Goal: Task Accomplishment & Management: Manage account settings

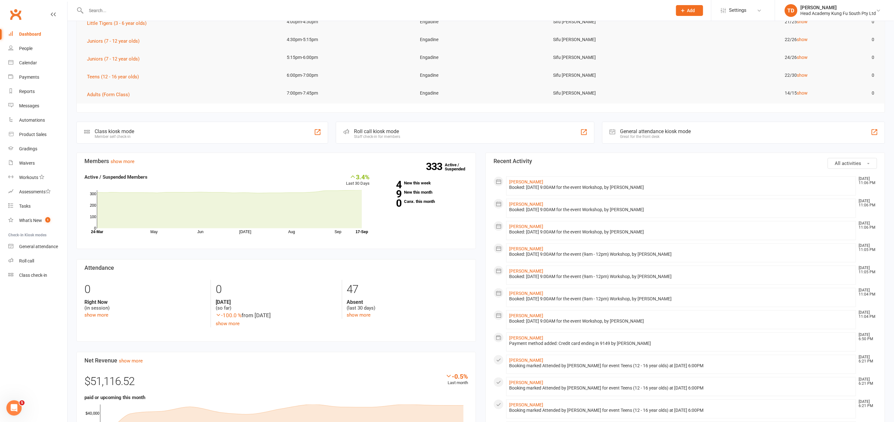
scroll to position [120, 0]
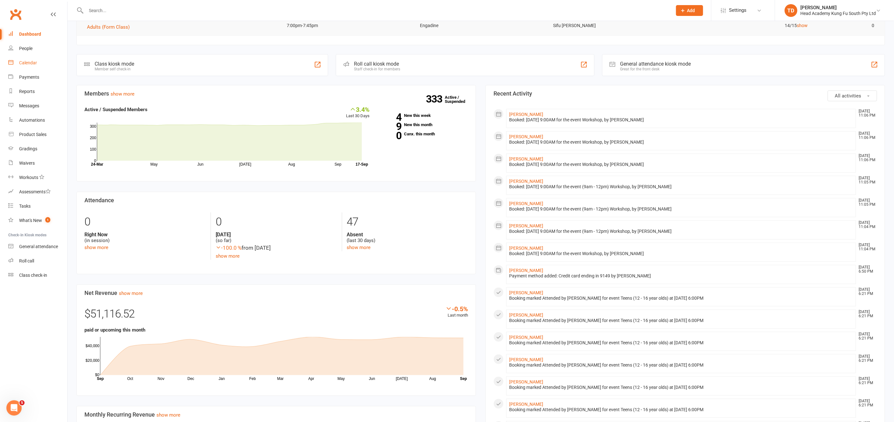
click at [25, 62] on div "Calendar" at bounding box center [28, 62] width 18 height 5
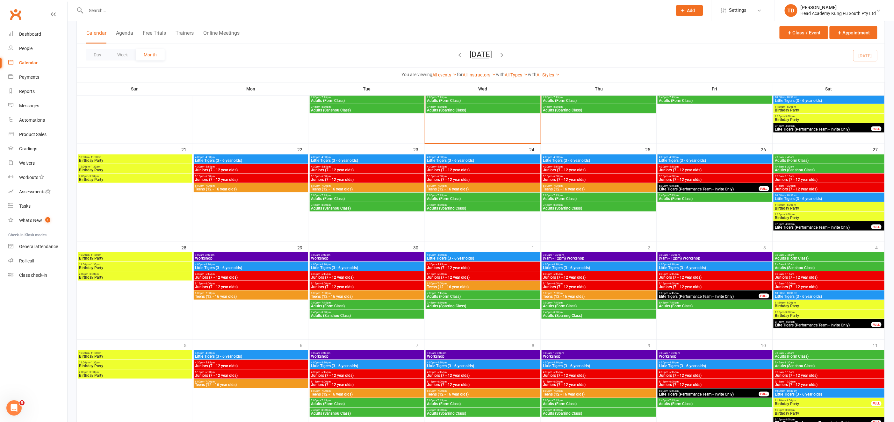
scroll to position [319, 0]
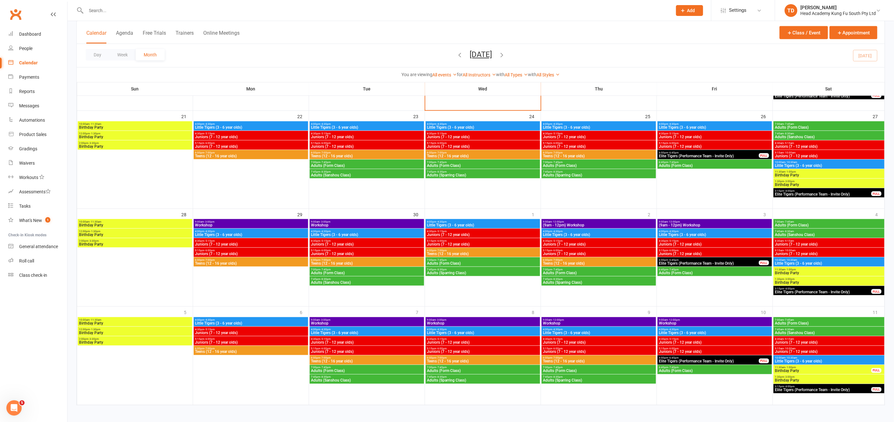
click at [684, 322] on span "Workshop" at bounding box center [715, 324] width 112 height 4
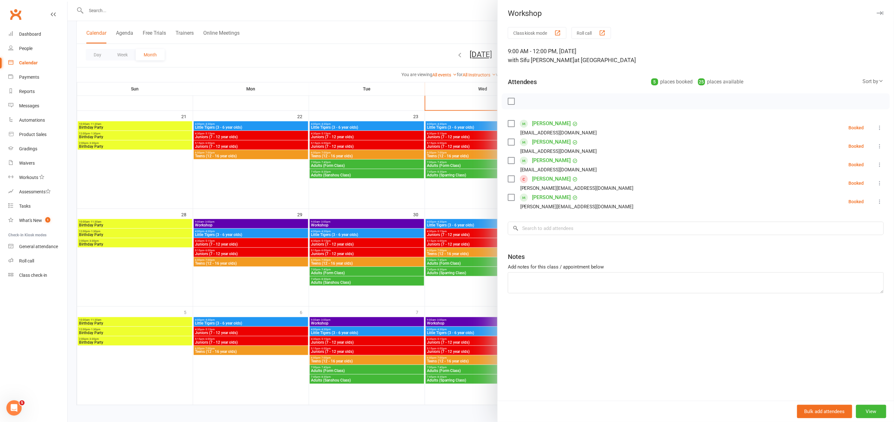
click at [238, 83] on div at bounding box center [481, 211] width 827 height 422
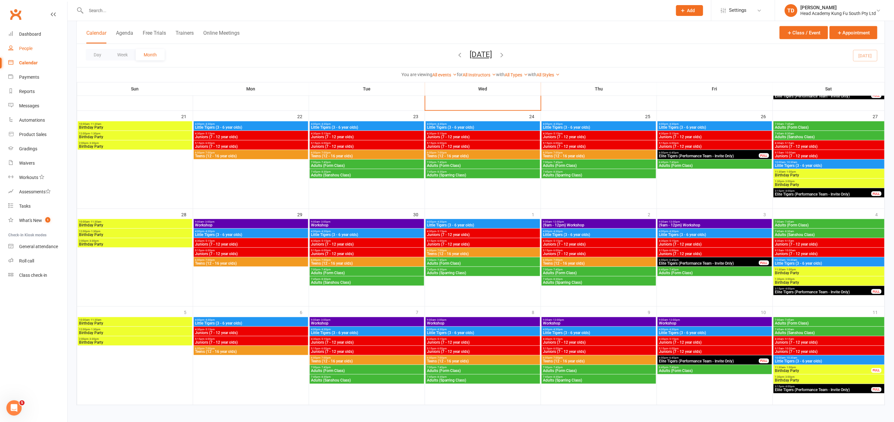
click at [25, 50] on div "People" at bounding box center [25, 48] width 13 height 5
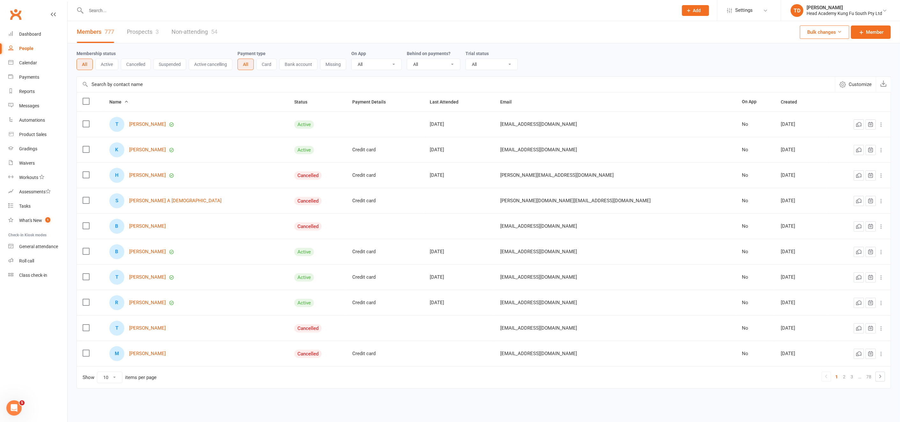
click at [145, 32] on link "Prospects 3" at bounding box center [143, 32] width 32 height 22
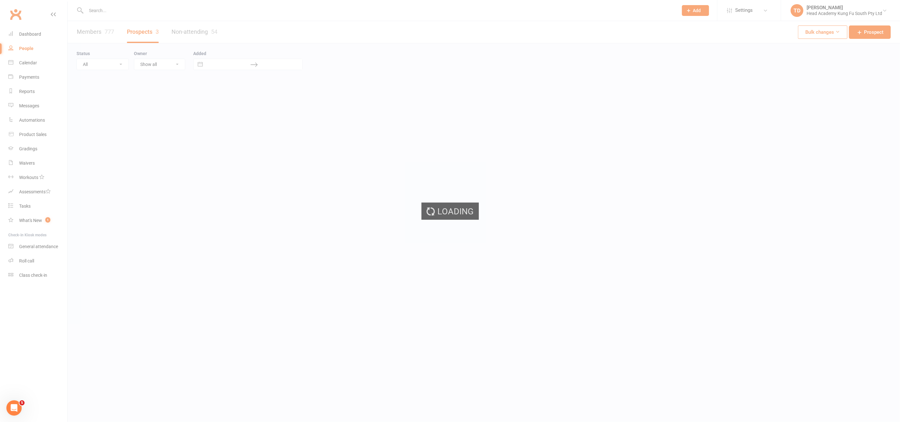
select select "50"
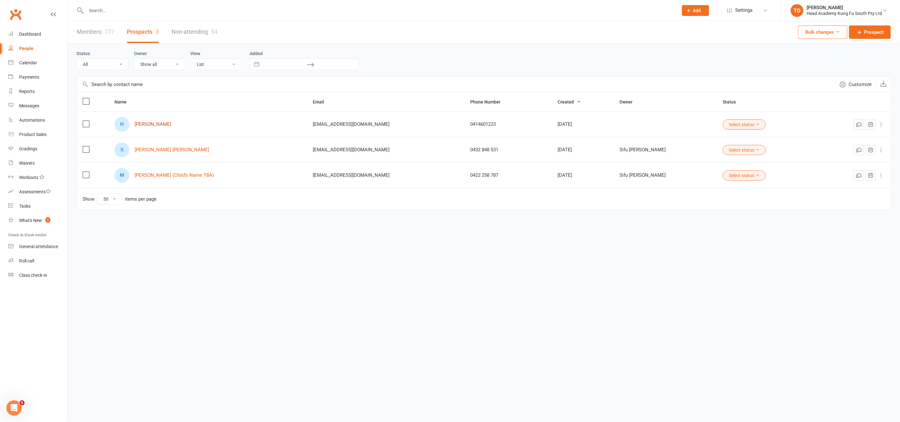
click at [155, 124] on link "[PERSON_NAME]" at bounding box center [153, 124] width 37 height 5
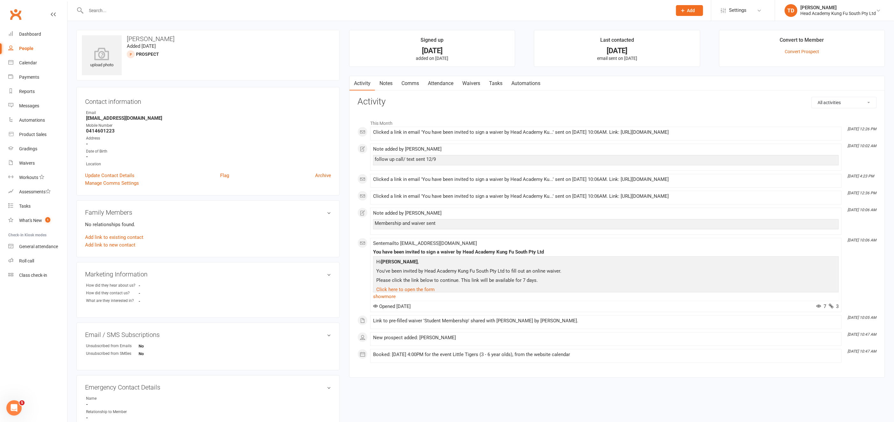
click at [387, 82] on link "Notes" at bounding box center [386, 83] width 22 height 15
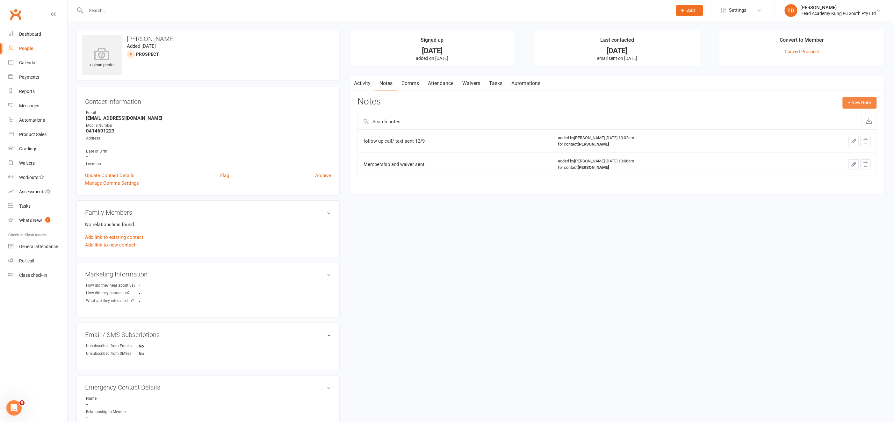
click at [858, 103] on button "+ New Note" at bounding box center [860, 102] width 34 height 11
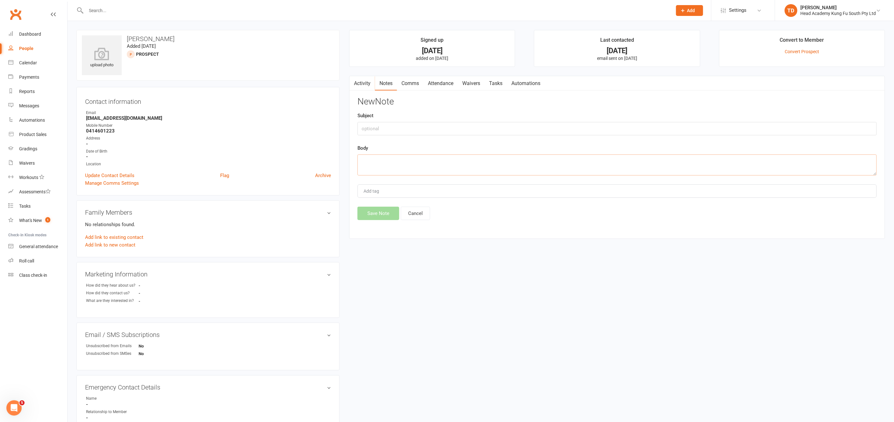
click at [371, 162] on textarea at bounding box center [618, 165] width 520 height 21
type textarea "called and sent text to follow up waiver and start date"
click at [381, 208] on button "Save Note" at bounding box center [379, 211] width 42 height 13
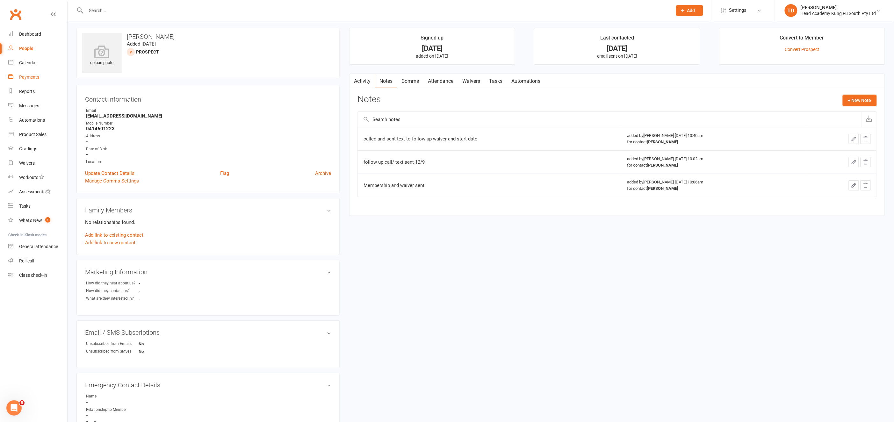
click at [31, 77] on div "Payments" at bounding box center [29, 77] width 20 height 5
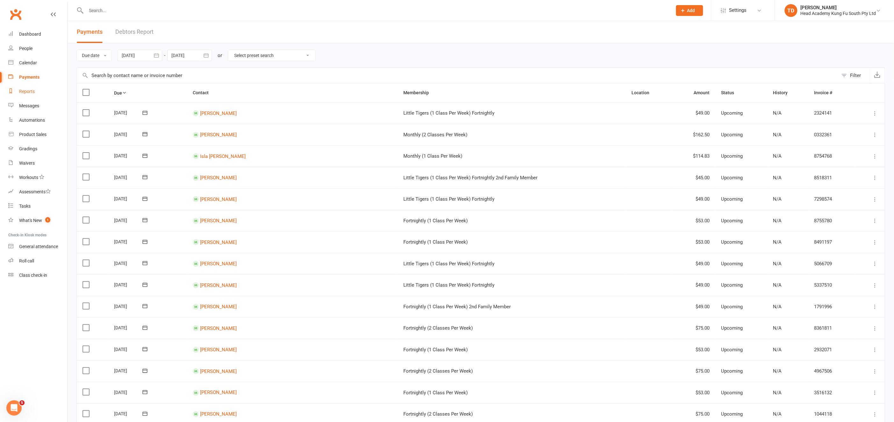
click at [26, 92] on div "Reports" at bounding box center [27, 91] width 16 height 5
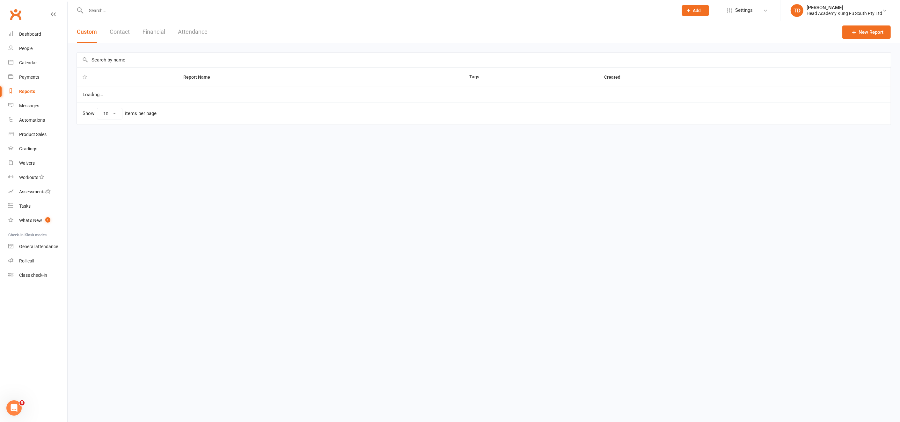
click at [118, 33] on button "Contact" at bounding box center [120, 32] width 20 height 22
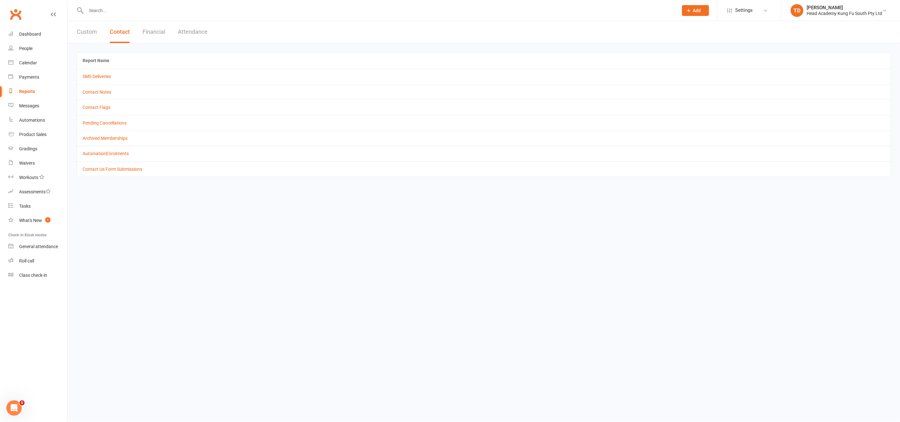
click at [161, 33] on button "Financial" at bounding box center [153, 32] width 23 height 22
click at [102, 78] on link "Debtor Report" at bounding box center [97, 76] width 28 height 5
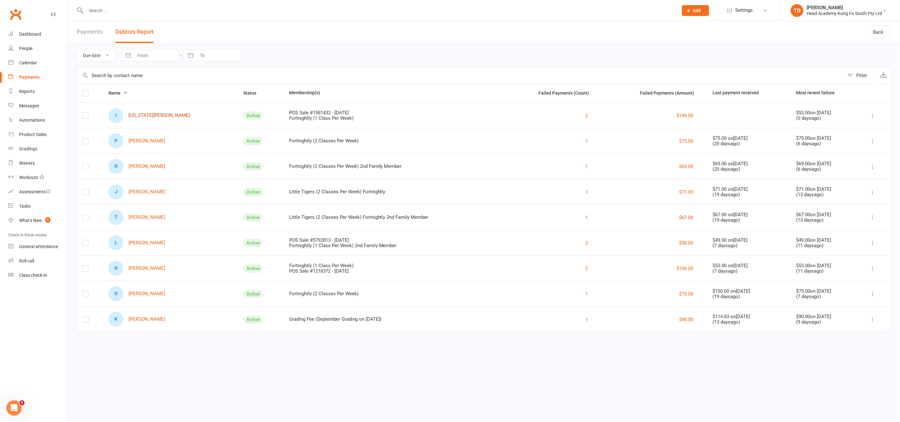
click at [157, 113] on link "I [US_STATE][PERSON_NAME]" at bounding box center [149, 115] width 82 height 15
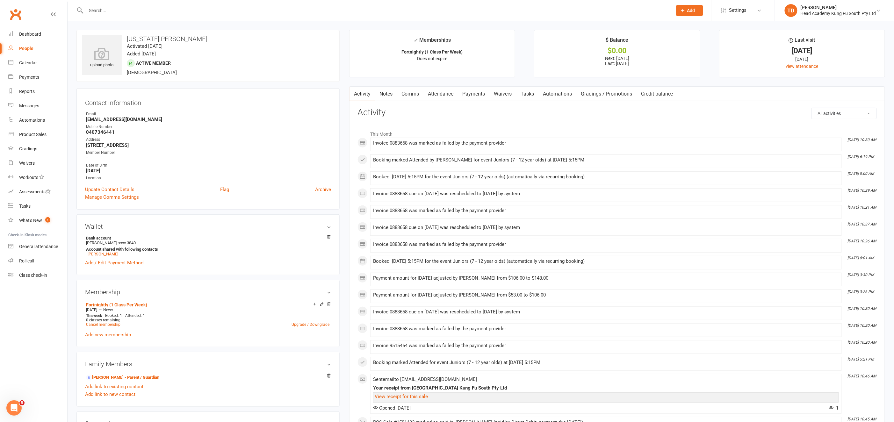
click at [479, 94] on link "Payments" at bounding box center [474, 94] width 32 height 15
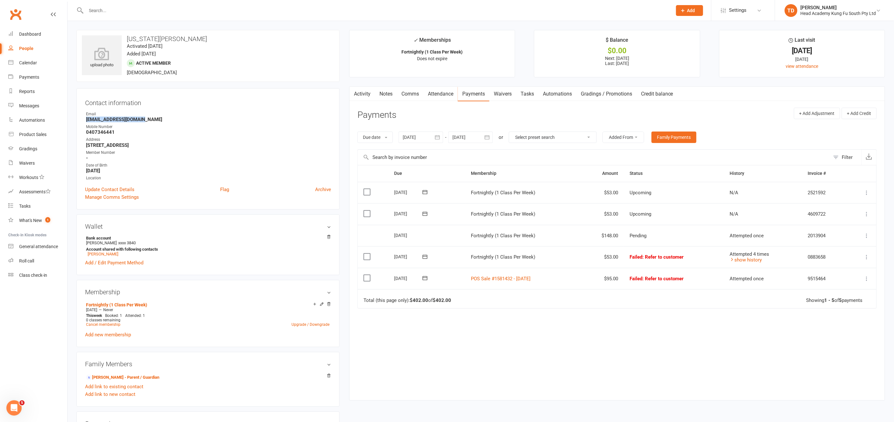
drag, startPoint x: 86, startPoint y: 119, endPoint x: 143, endPoint y: 119, distance: 56.7
click at [143, 119] on strong "[EMAIL_ADDRESS][DOMAIN_NAME]" at bounding box center [208, 120] width 245 height 6
copy strong "[EMAIL_ADDRESS][DOMAIN_NAME]"
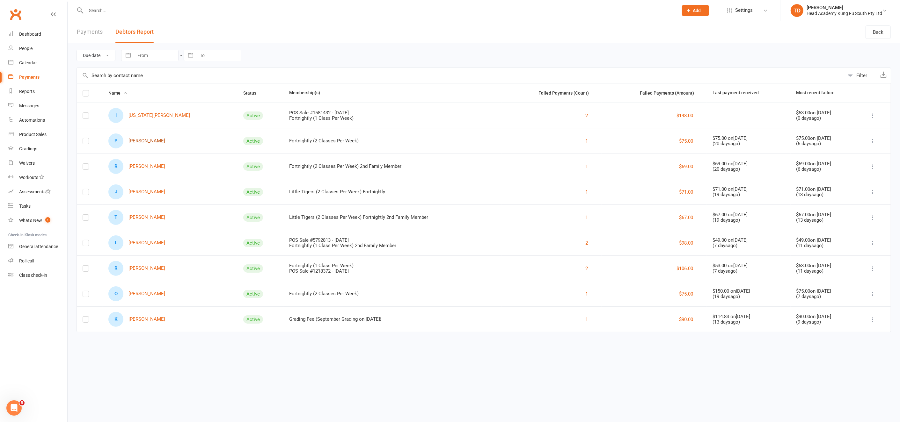
click at [148, 139] on link "P [PERSON_NAME]" at bounding box center [136, 141] width 57 height 15
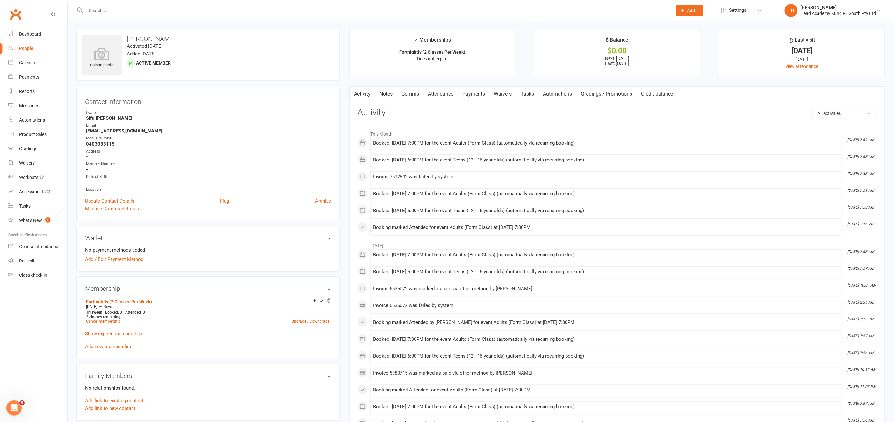
click at [473, 91] on link "Payments" at bounding box center [474, 94] width 32 height 15
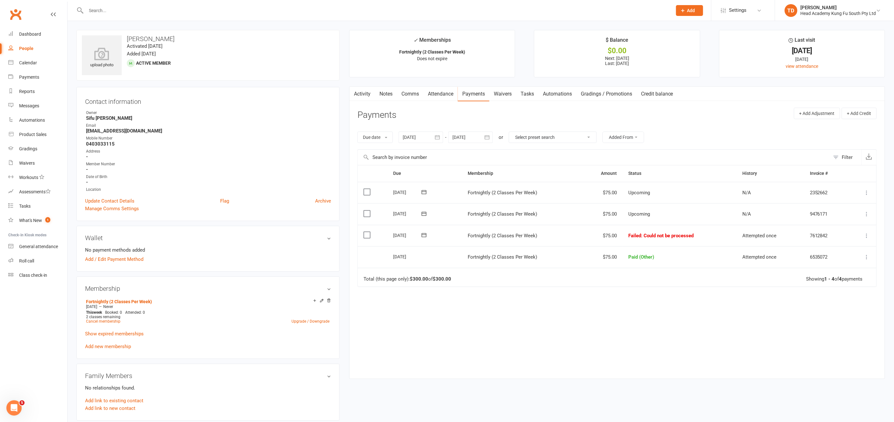
click at [868, 235] on icon at bounding box center [867, 236] width 6 height 6
click at [847, 270] on link "Mark as Paid (Other)" at bounding box center [839, 273] width 63 height 13
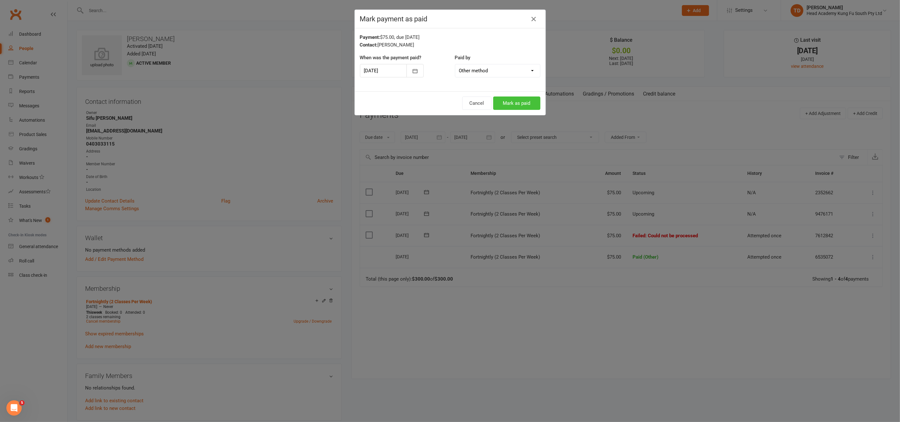
click at [521, 103] on button "Mark as paid" at bounding box center [516, 103] width 47 height 13
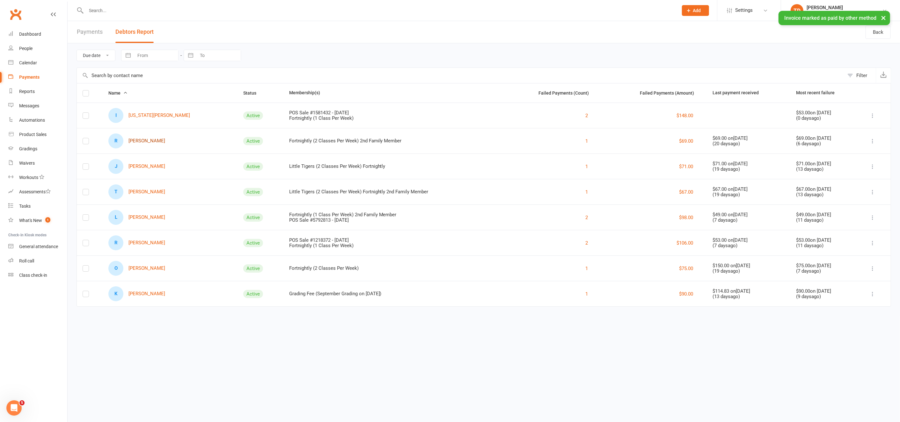
click at [150, 140] on link "R [PERSON_NAME]" at bounding box center [136, 141] width 57 height 15
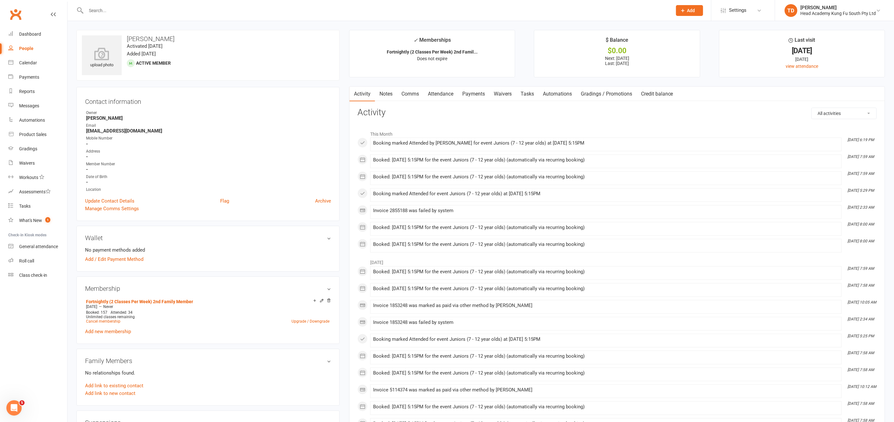
drag, startPoint x: 480, startPoint y: 93, endPoint x: 493, endPoint y: 98, distance: 14.5
click at [480, 93] on link "Payments" at bounding box center [474, 94] width 32 height 15
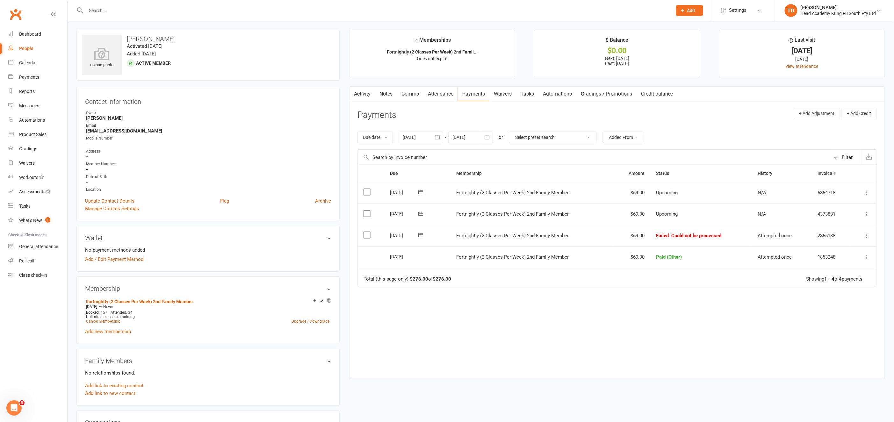
click at [866, 234] on icon at bounding box center [867, 236] width 6 height 6
click at [852, 272] on link "Mark as Paid (Other)" at bounding box center [839, 272] width 63 height 13
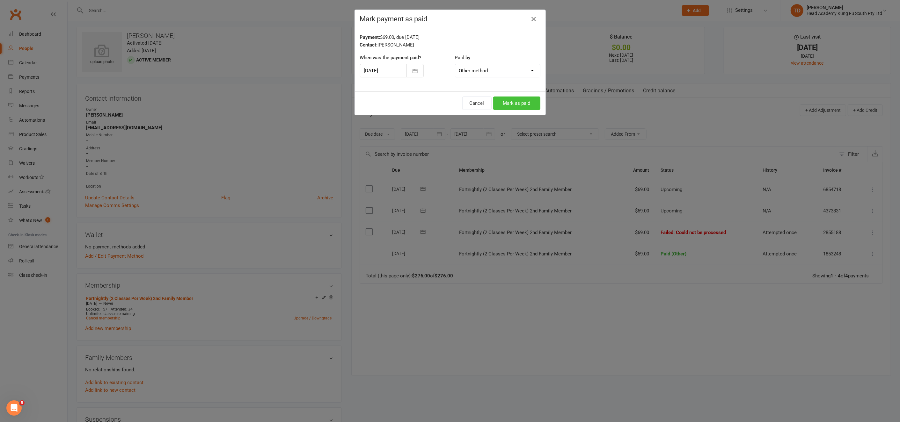
click at [518, 107] on button "Mark as paid" at bounding box center [516, 103] width 47 height 13
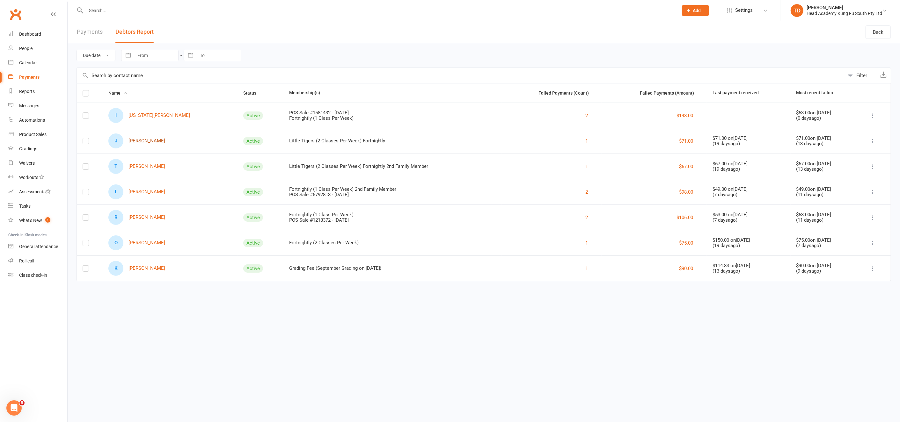
click at [142, 140] on link "[PERSON_NAME]" at bounding box center [136, 141] width 57 height 15
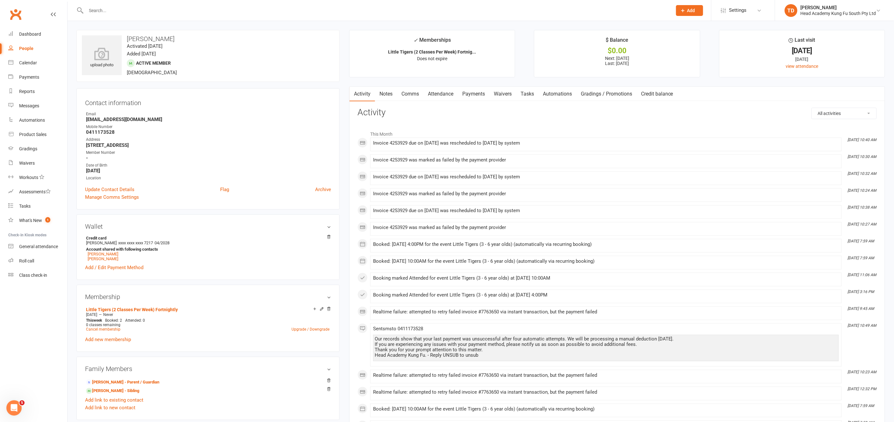
click at [477, 92] on link "Payments" at bounding box center [474, 94] width 32 height 15
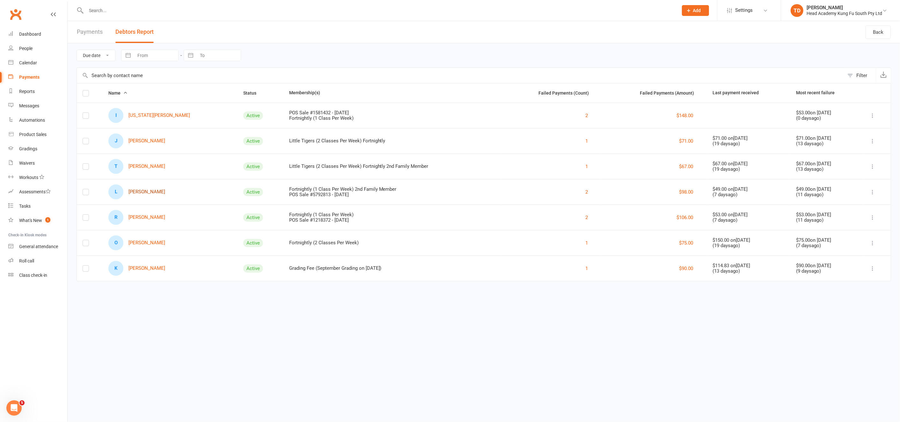
click at [149, 189] on link "L [PERSON_NAME]" at bounding box center [136, 192] width 57 height 15
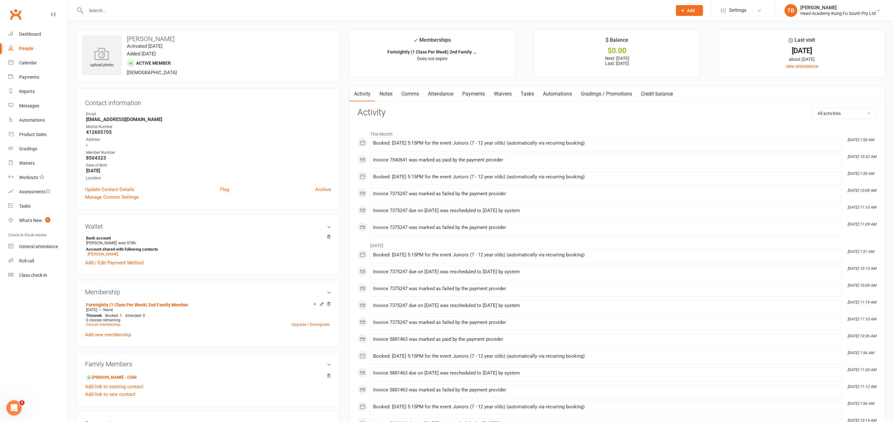
click at [479, 94] on link "Payments" at bounding box center [474, 94] width 32 height 15
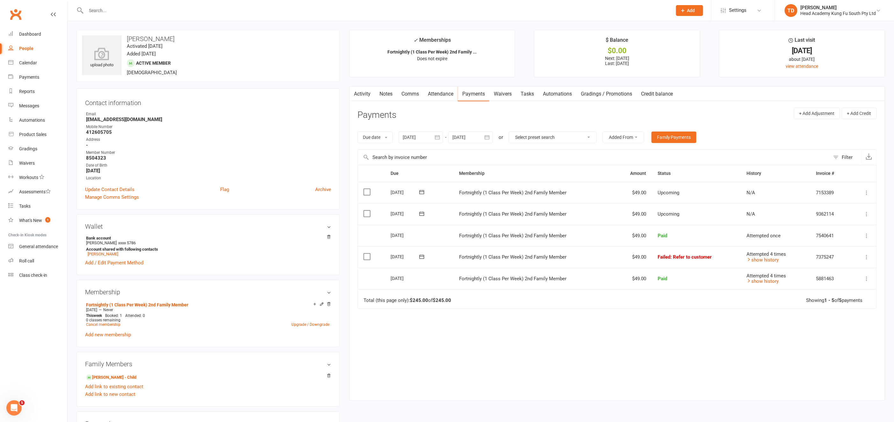
click at [867, 255] on icon at bounding box center [867, 257] width 6 height 6
click at [835, 320] on link "Retry now" at bounding box center [839, 320] width 63 height 13
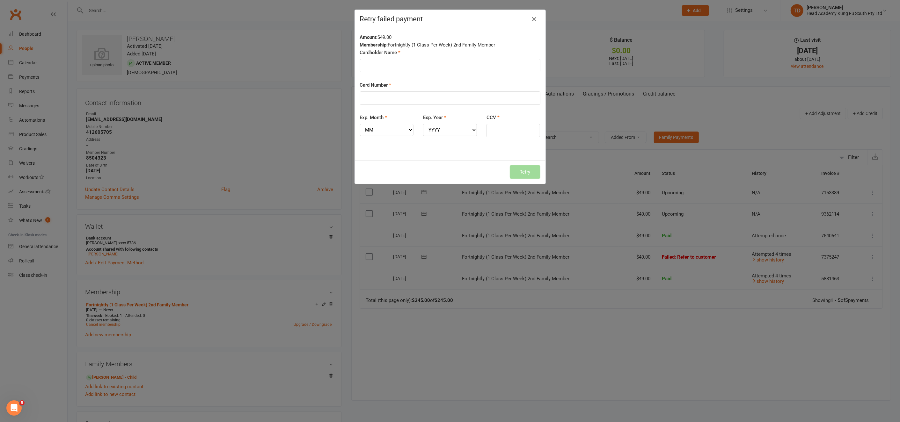
drag, startPoint x: 531, startPoint y: 19, endPoint x: 564, endPoint y: 72, distance: 63.0
click at [531, 19] on icon "button" at bounding box center [534, 19] width 8 height 8
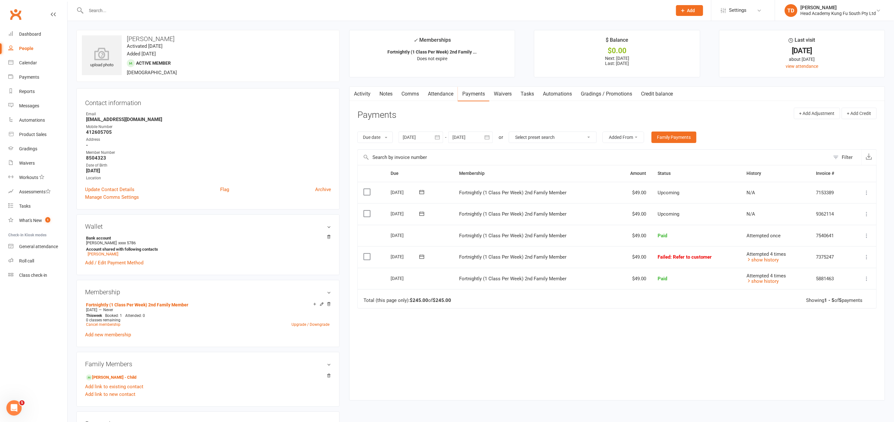
click at [869, 254] on icon at bounding box center [867, 257] width 6 height 6
click at [819, 309] on link "Skip" at bounding box center [839, 308] width 63 height 13
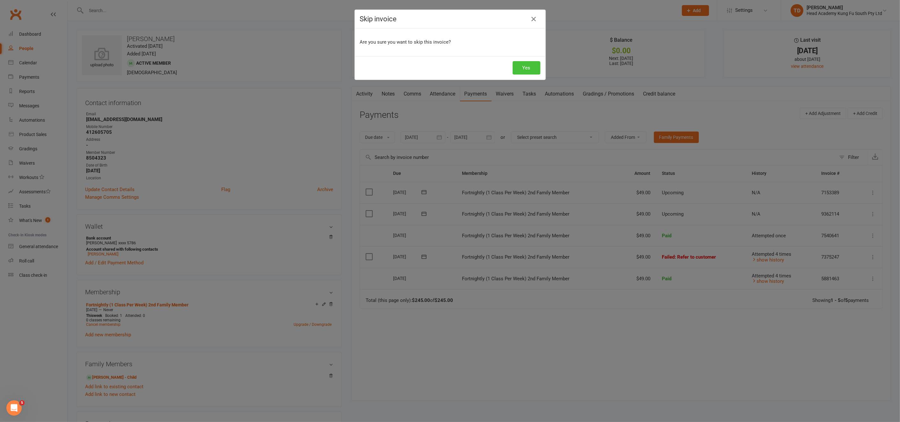
click at [525, 64] on button "Yes" at bounding box center [527, 67] width 28 height 13
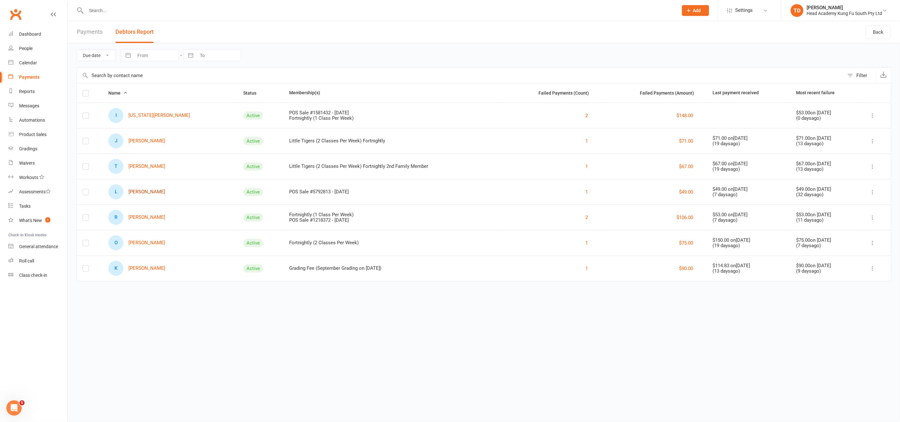
click at [150, 191] on link "L [PERSON_NAME]" at bounding box center [136, 192] width 57 height 15
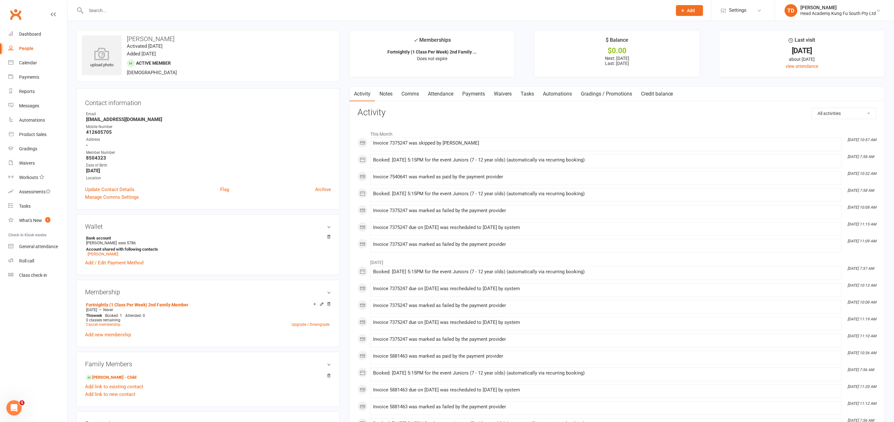
click at [471, 90] on link "Payments" at bounding box center [474, 94] width 32 height 15
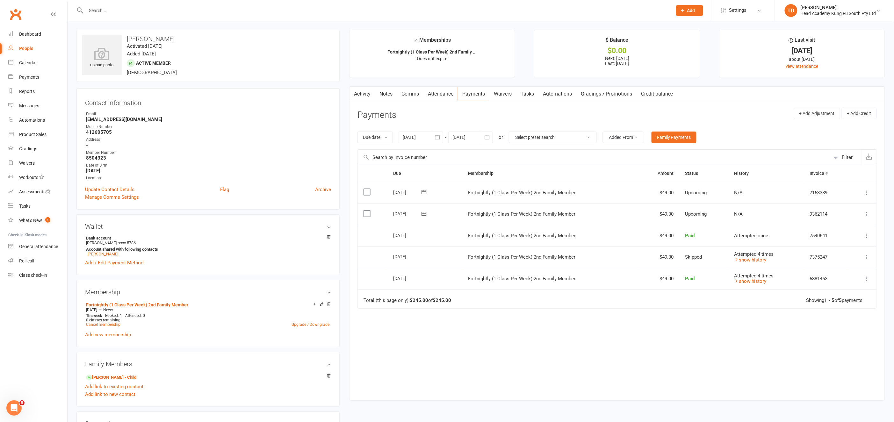
click at [440, 136] on icon "button" at bounding box center [437, 137] width 6 height 6
click at [409, 152] on icon "button" at bounding box center [408, 152] width 4 height 5
click at [467, 176] on span "02" at bounding box center [466, 176] width 5 height 5
type input "[DATE]"
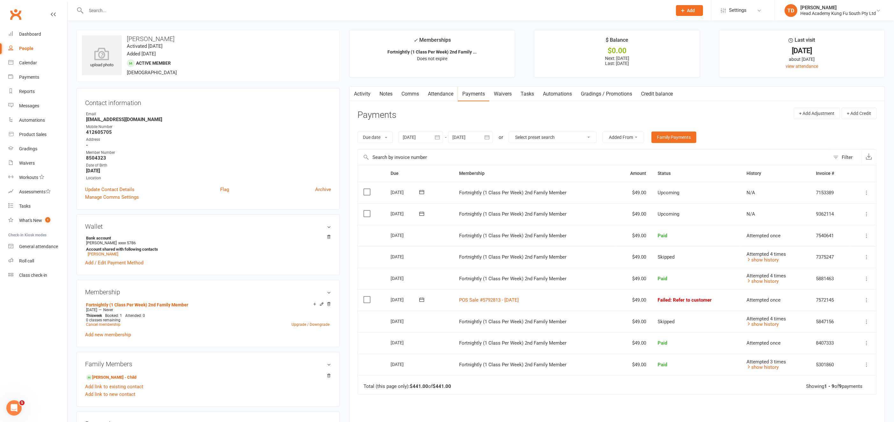
click at [867, 299] on icon at bounding box center [867, 300] width 6 height 6
click at [829, 349] on link "Skip" at bounding box center [839, 351] width 64 height 13
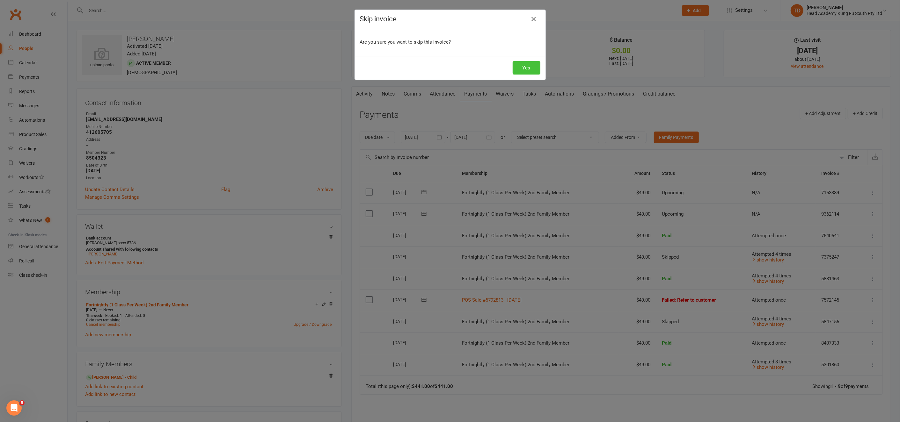
click at [535, 66] on button "Yes" at bounding box center [527, 67] width 28 height 13
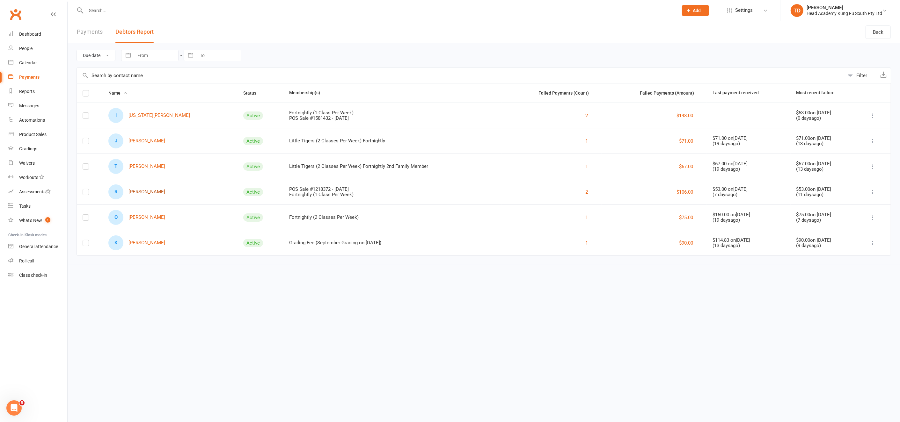
click at [146, 192] on link "R [PERSON_NAME]" at bounding box center [136, 192] width 57 height 15
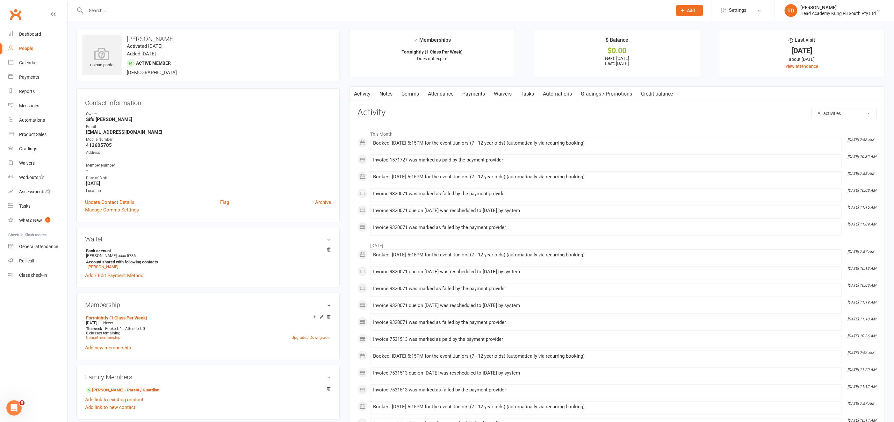
click at [476, 90] on link "Payments" at bounding box center [474, 94] width 32 height 15
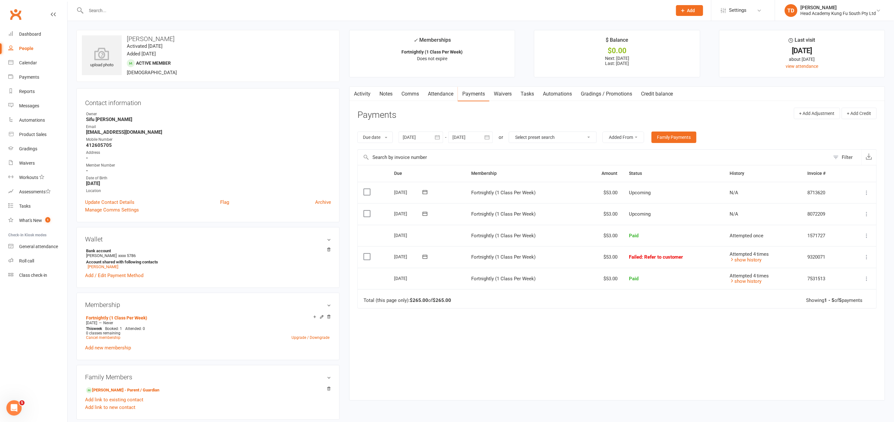
click at [866, 255] on icon at bounding box center [867, 257] width 6 height 6
click at [828, 308] on link "Skip" at bounding box center [839, 308] width 63 height 13
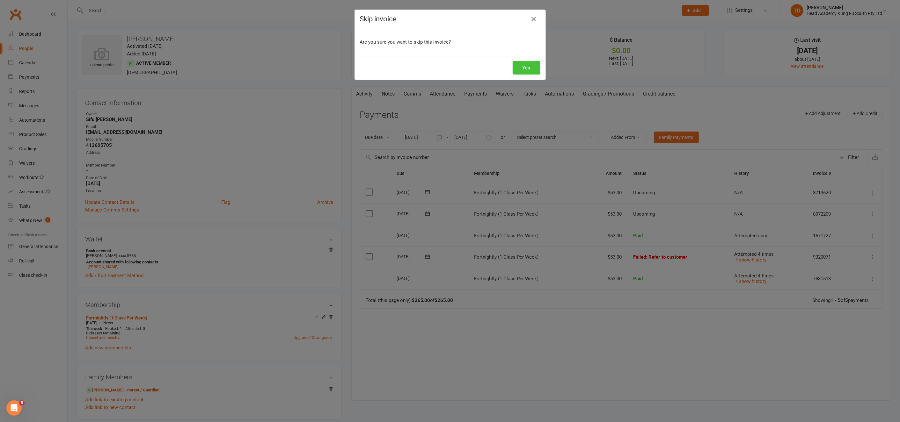
click at [528, 70] on button "Yes" at bounding box center [527, 67] width 28 height 13
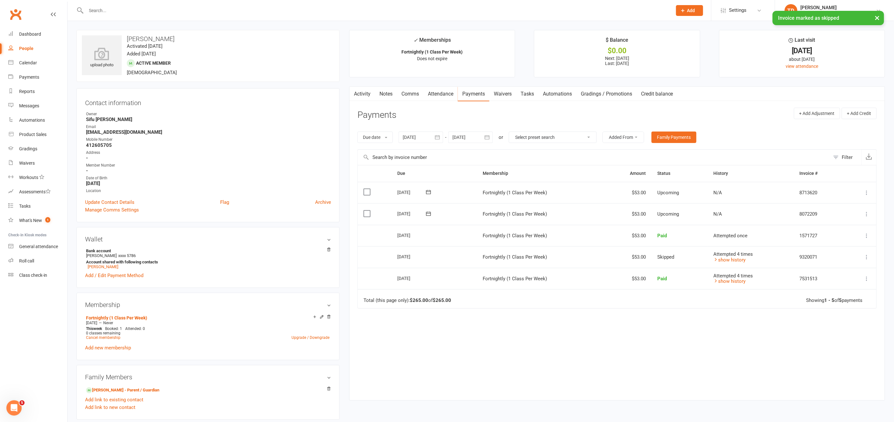
click at [437, 136] on icon "button" at bounding box center [437, 137] width 5 height 4
click at [411, 148] on button "button" at bounding box center [409, 152] width 14 height 11
click at [467, 174] on span "02" at bounding box center [466, 176] width 5 height 5
type input "[DATE]"
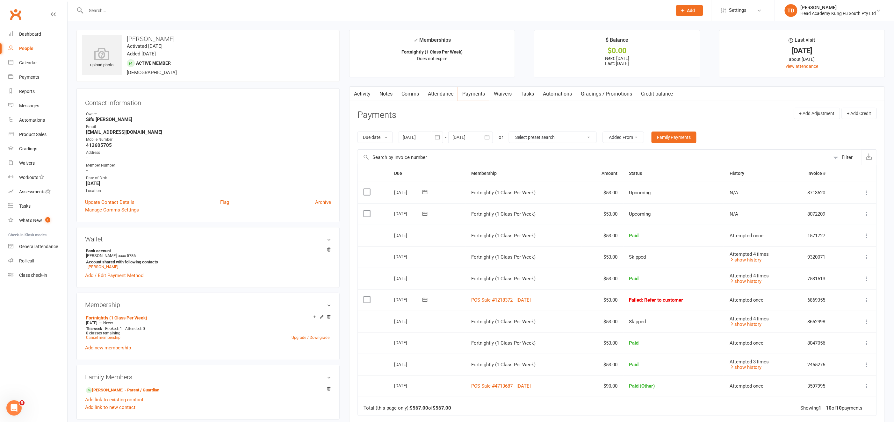
click at [868, 297] on icon at bounding box center [867, 300] width 6 height 6
click at [826, 351] on link "Skip" at bounding box center [839, 351] width 64 height 13
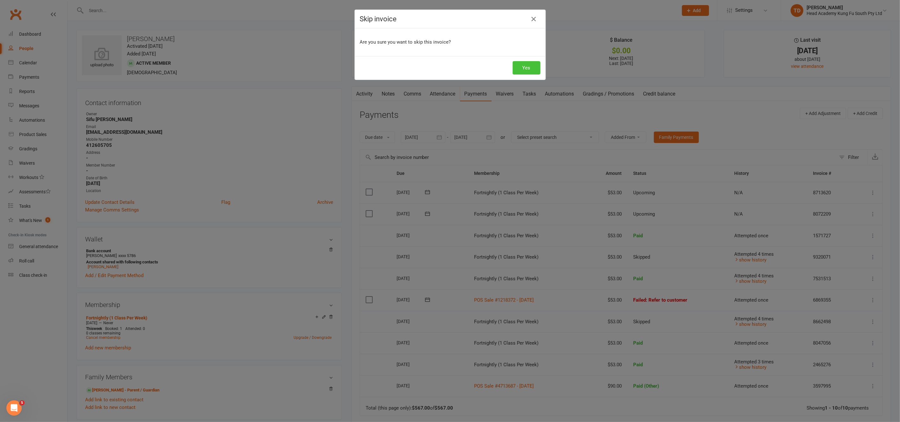
click at [521, 67] on button "Yes" at bounding box center [527, 67] width 28 height 13
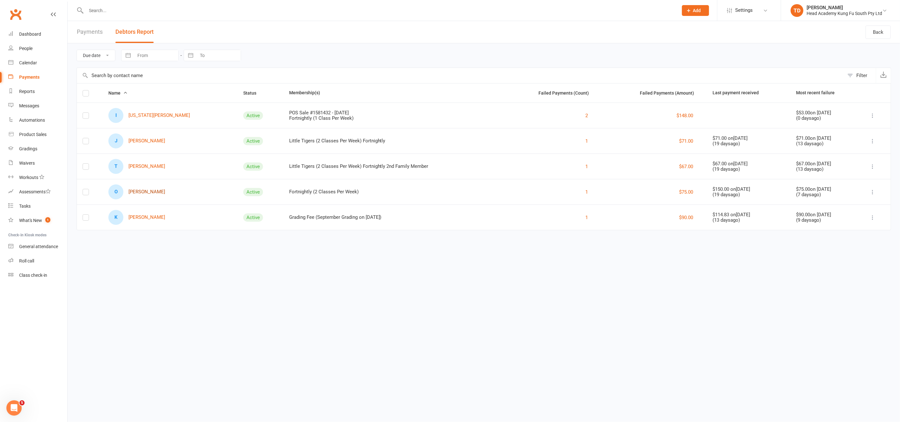
click at [146, 191] on link "O [PERSON_NAME]" at bounding box center [136, 192] width 57 height 15
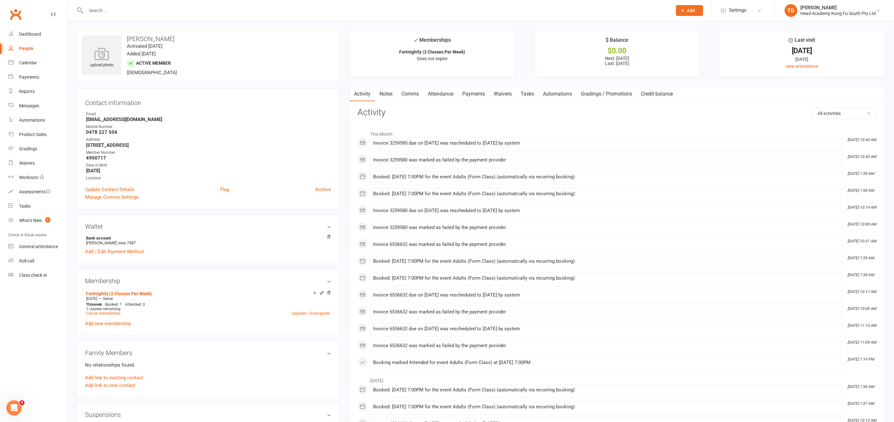
click at [471, 92] on link "Payments" at bounding box center [474, 94] width 32 height 15
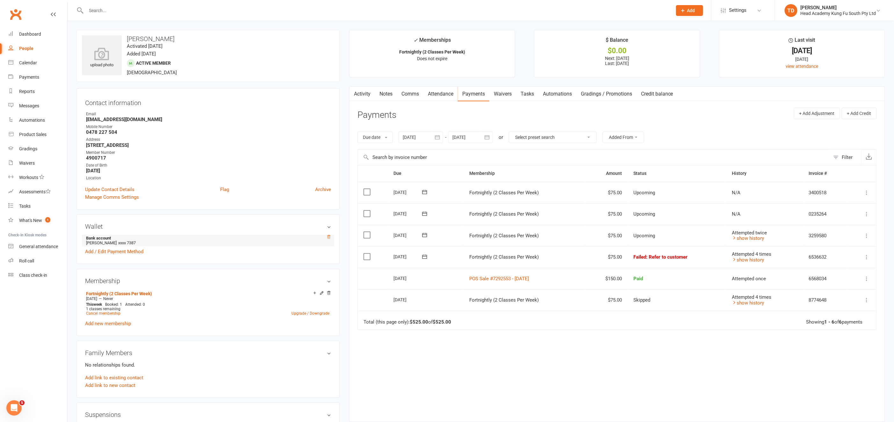
click at [327, 236] on icon at bounding box center [329, 237] width 4 height 4
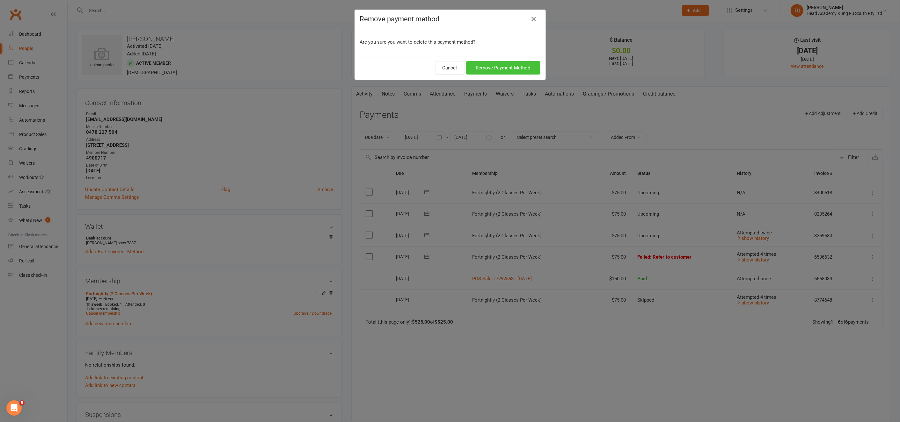
click at [487, 68] on button "Remove Payment Method" at bounding box center [503, 67] width 74 height 13
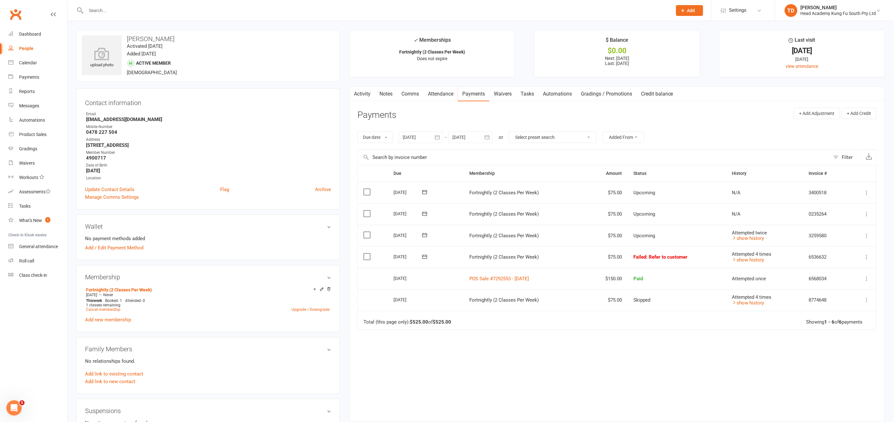
click at [30, 49] on div "People" at bounding box center [26, 48] width 14 height 5
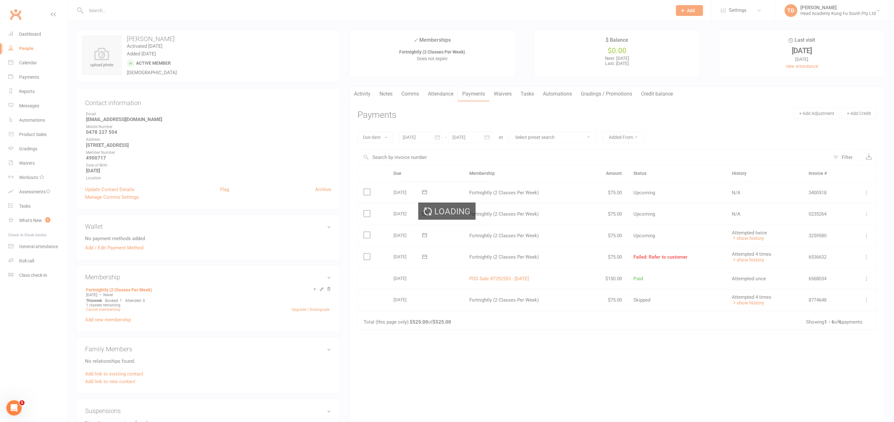
select select "50"
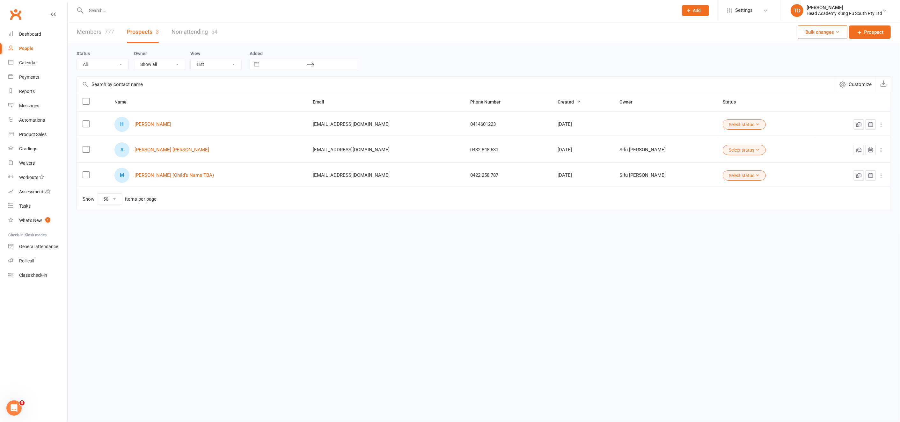
click at [142, 31] on link "Prospects 3" at bounding box center [143, 32] width 32 height 22
click at [154, 123] on link "[PERSON_NAME]" at bounding box center [153, 124] width 37 height 5
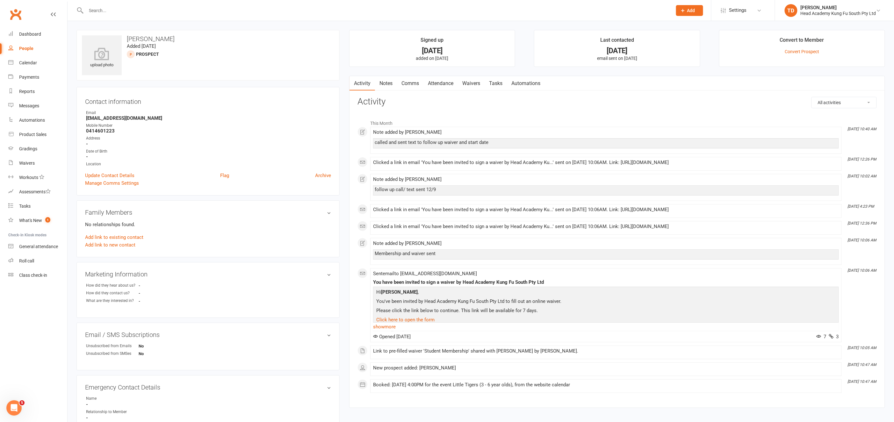
click at [388, 83] on link "Notes" at bounding box center [386, 83] width 22 height 15
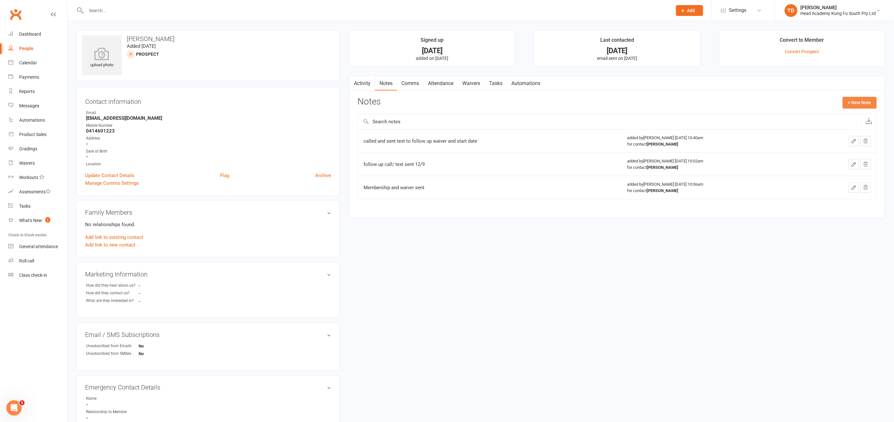
click at [863, 102] on button "+ New Note" at bounding box center [860, 102] width 34 height 11
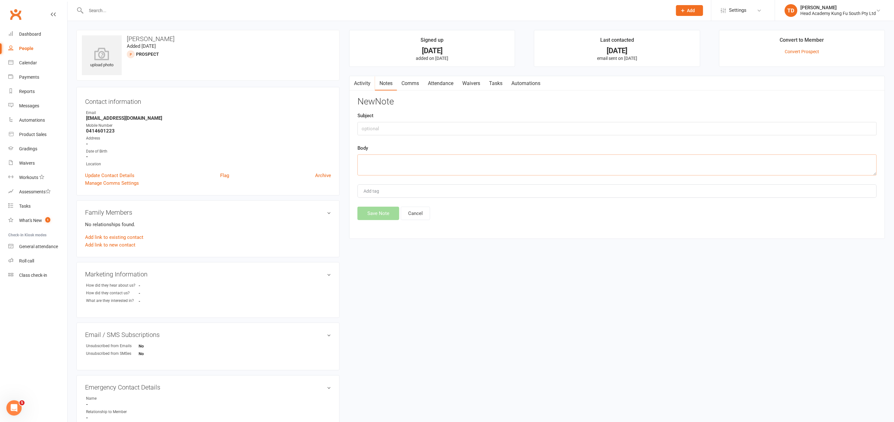
click at [363, 158] on textarea at bounding box center [618, 165] width 520 height 21
type textarea "spoke to Mum. Said she will send waiver [DATE] and will do [DATE] and Fridays"
click at [372, 209] on button "Save Note" at bounding box center [379, 213] width 42 height 13
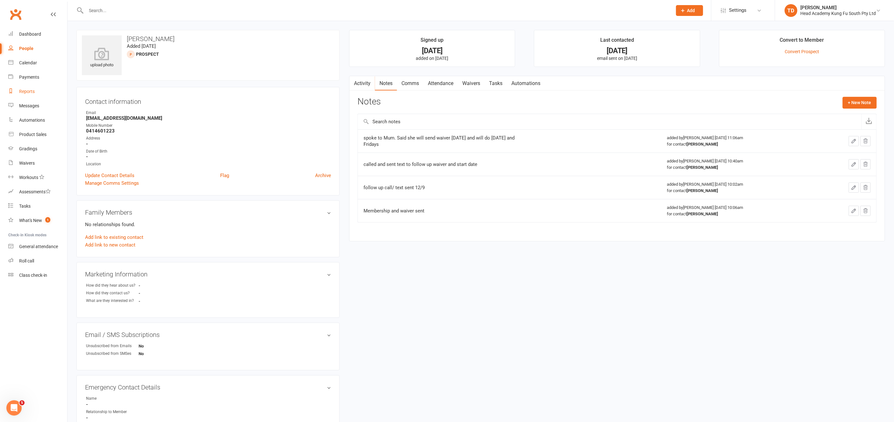
click at [29, 91] on div "Reports" at bounding box center [27, 91] width 16 height 5
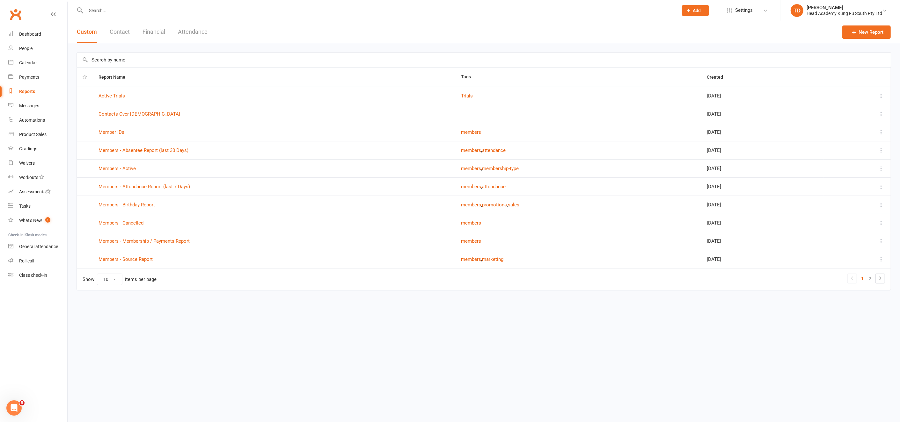
drag, startPoint x: 158, startPoint y: 32, endPoint x: 158, endPoint y: 40, distance: 8.0
click at [158, 33] on button "Financial" at bounding box center [153, 32] width 23 height 22
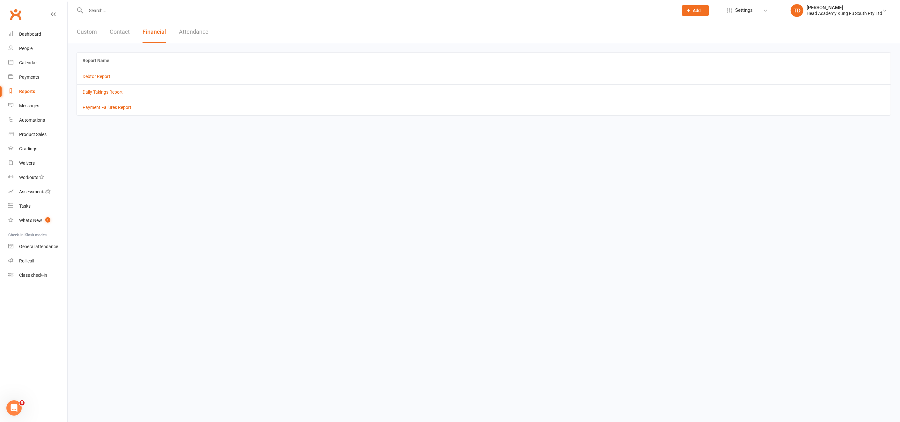
click at [104, 79] on td "Debtor Report" at bounding box center [484, 76] width 814 height 15
click at [104, 75] on link "Debtor Report" at bounding box center [97, 76] width 28 height 5
